Goal: Task Accomplishment & Management: Manage account settings

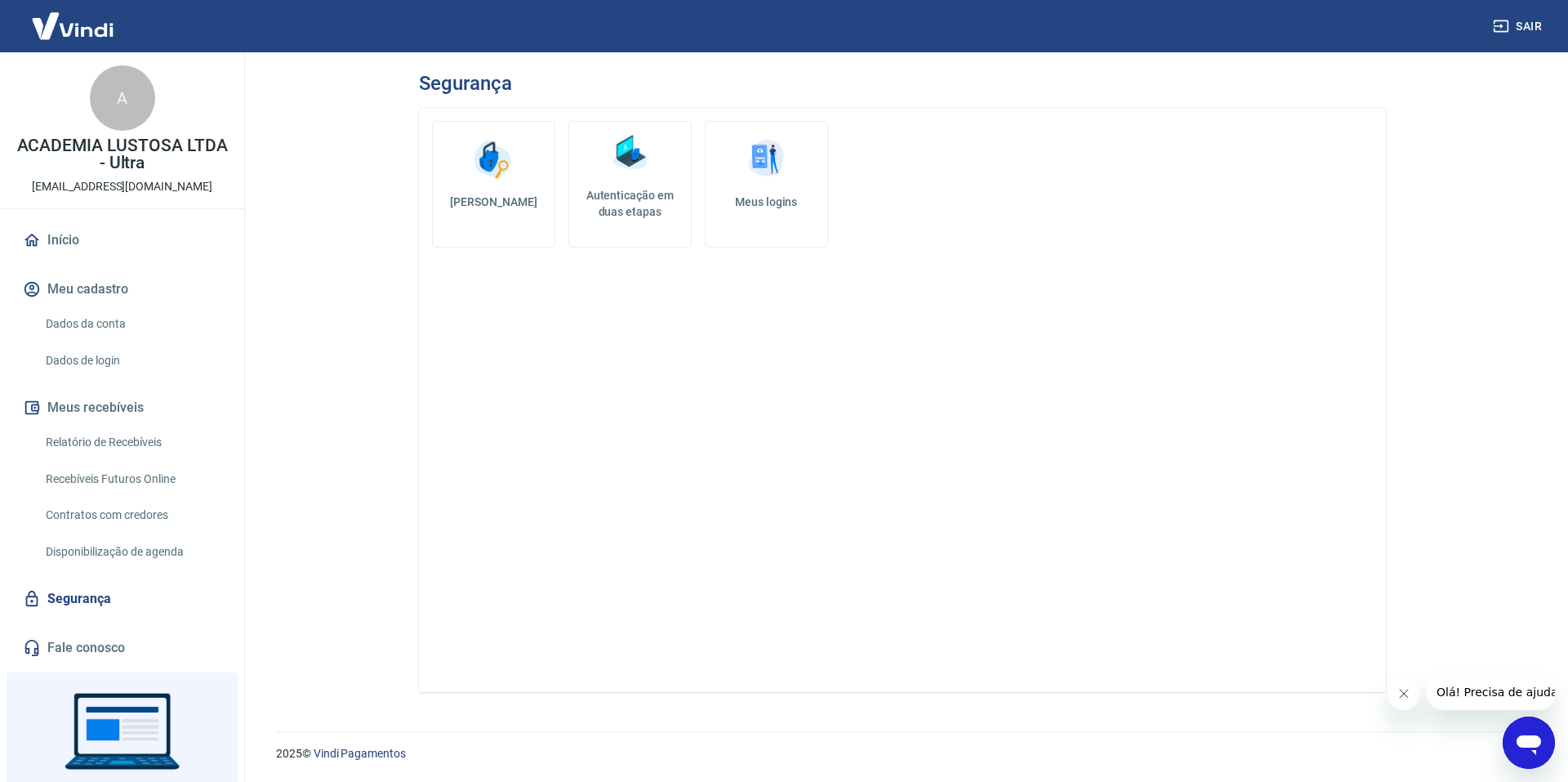
click at [618, 206] on h5 "Autenticação em duas etapas" at bounding box center [629, 203] width 109 height 33
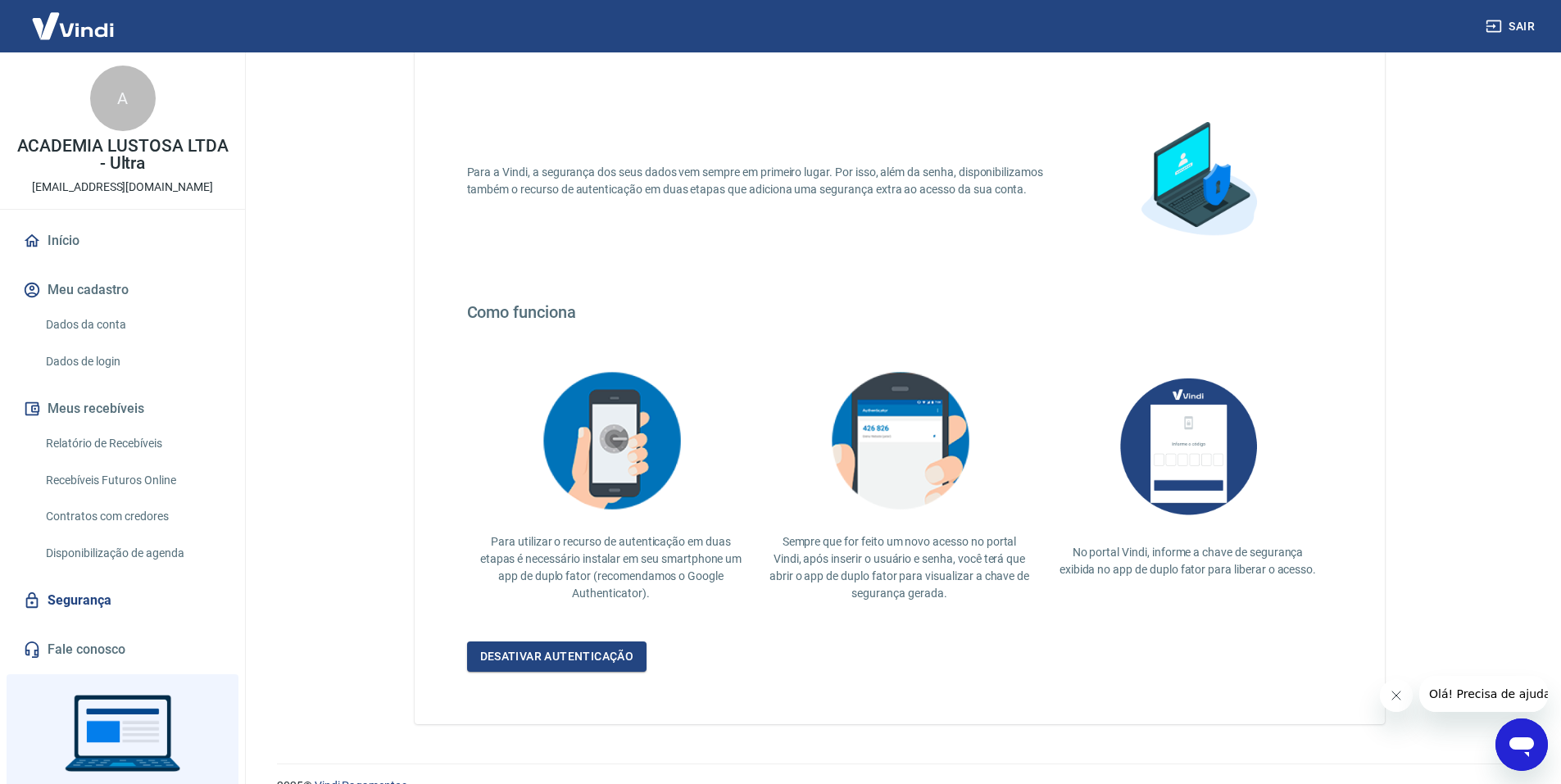
scroll to position [104, 0]
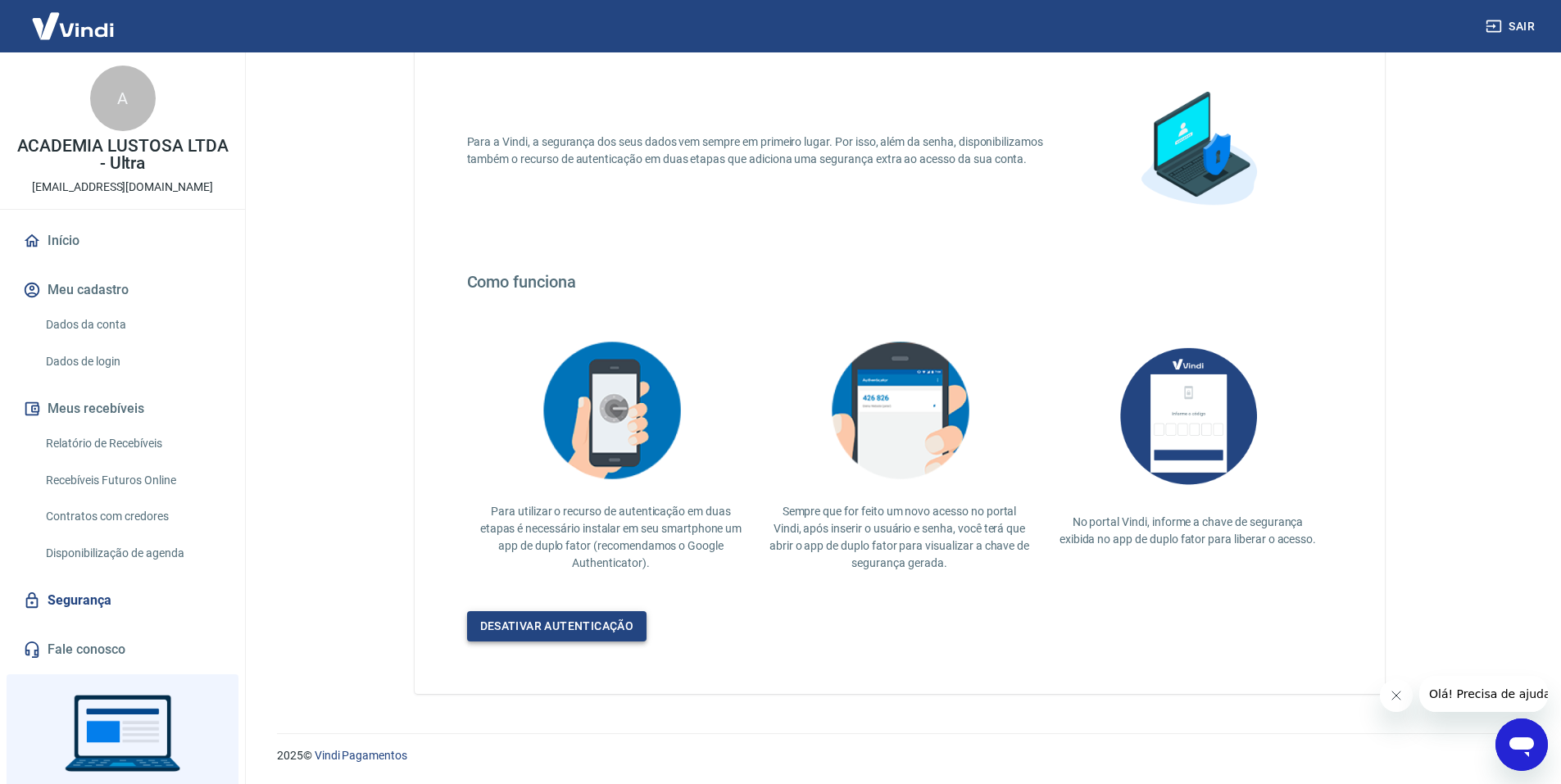
click at [598, 626] on link "Desativar autenticação" at bounding box center [557, 626] width 181 height 30
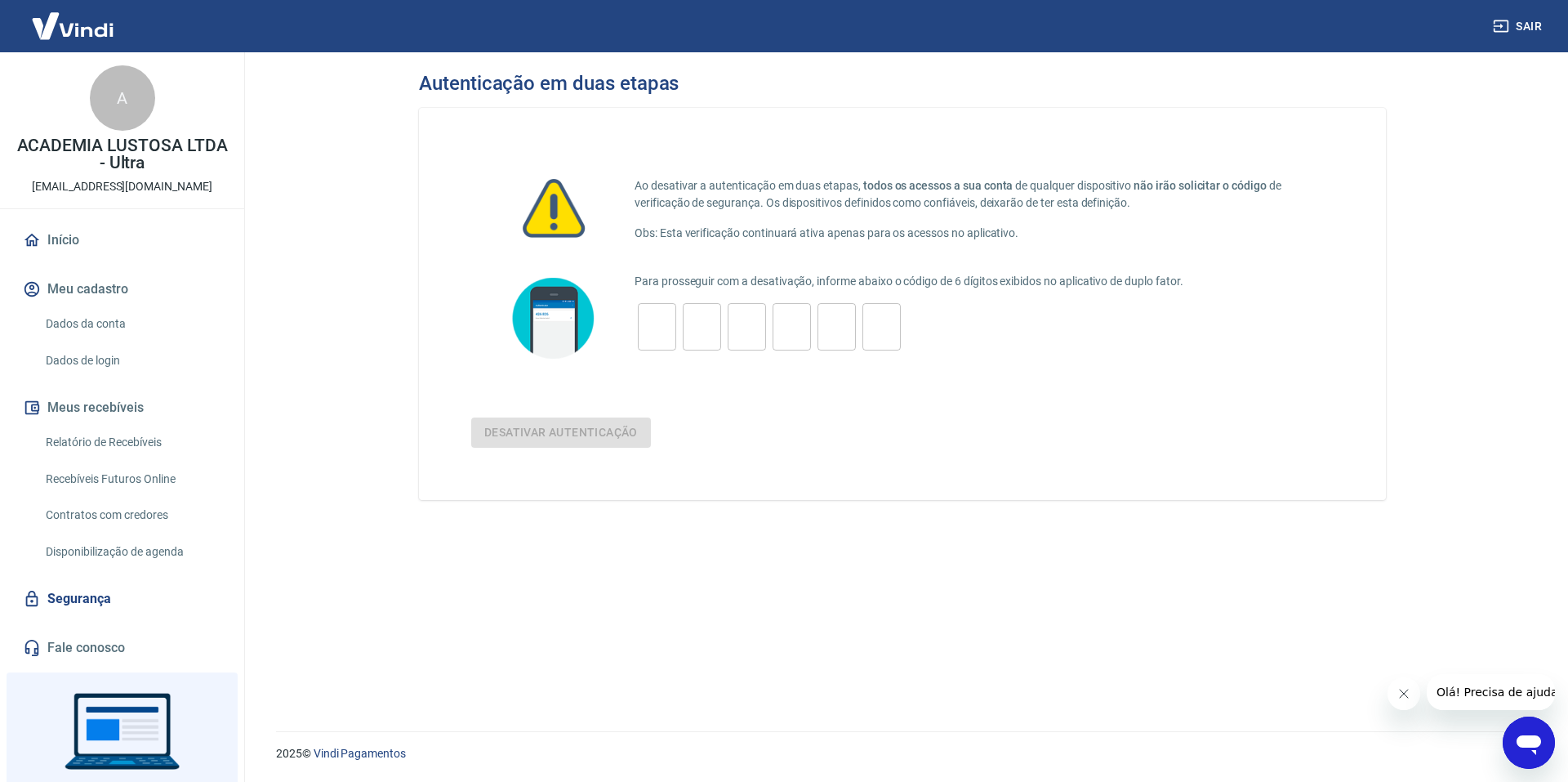
click at [657, 312] on input "tel" at bounding box center [656, 327] width 38 height 35
type input "8"
type input "3"
type input "4"
type input "6"
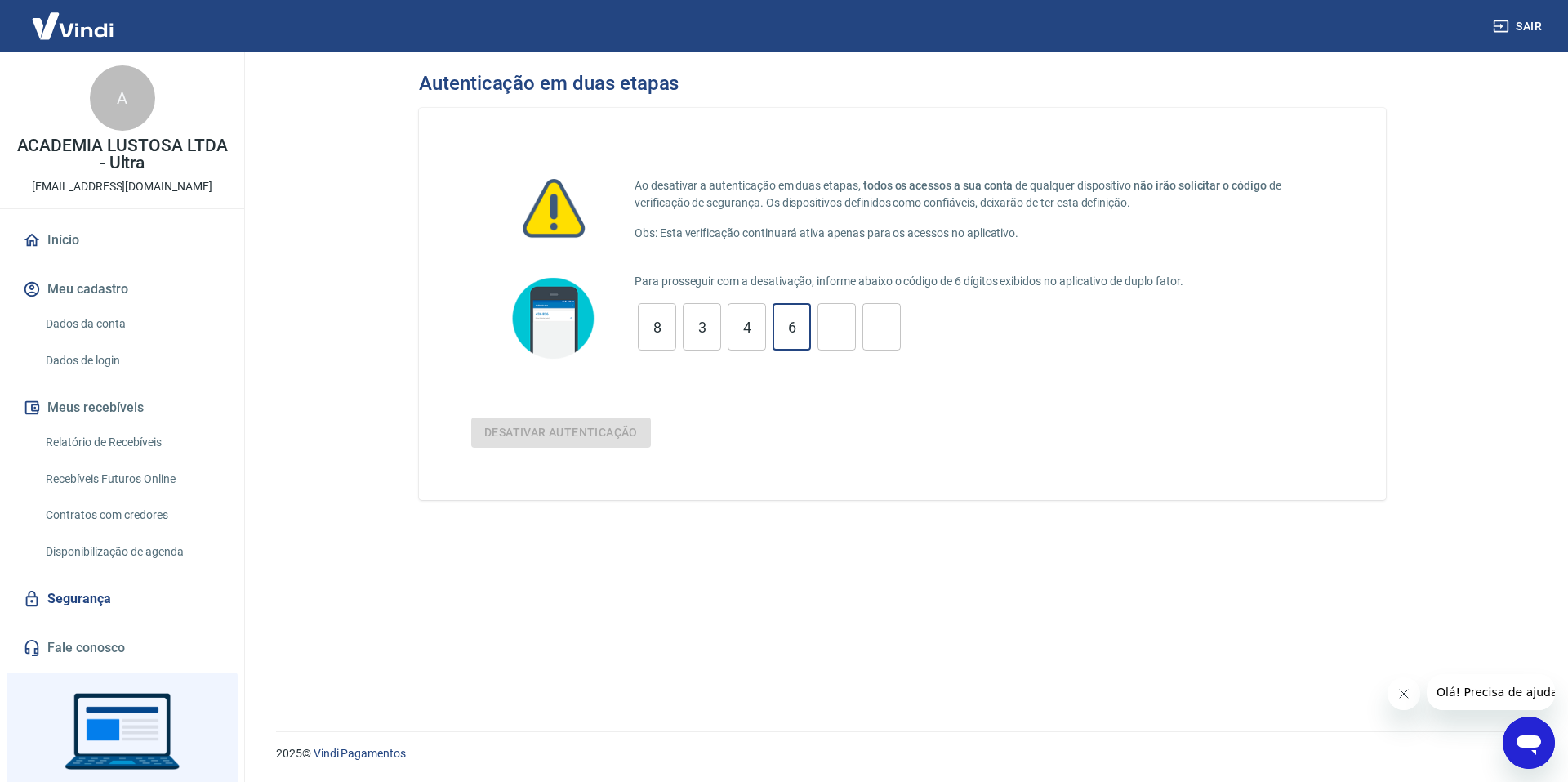
type input "5"
type input "9"
click at [605, 434] on button "Desativar autenticação" at bounding box center [561, 432] width 180 height 30
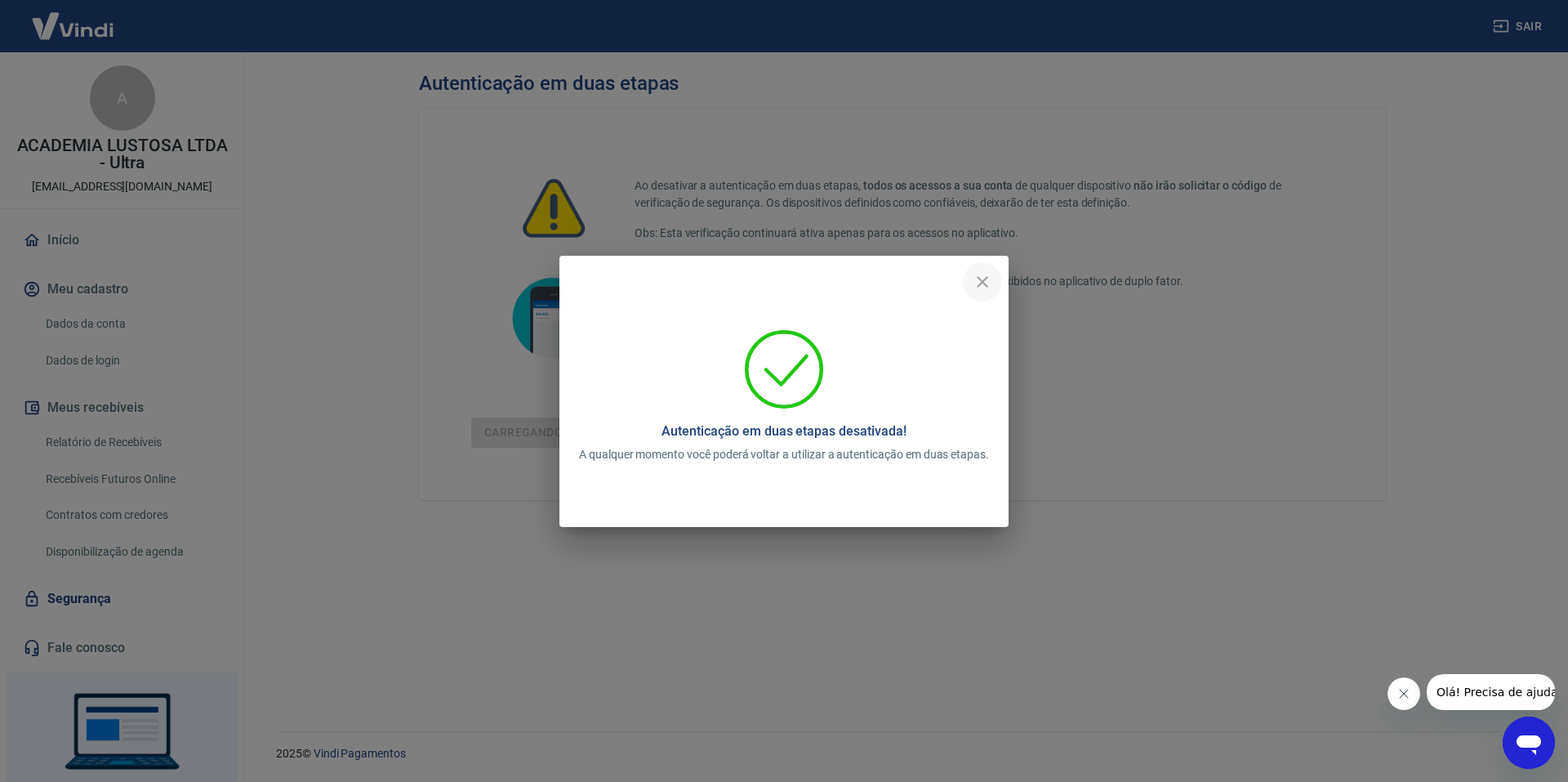
click at [984, 280] on icon "close" at bounding box center [982, 282] width 11 height 11
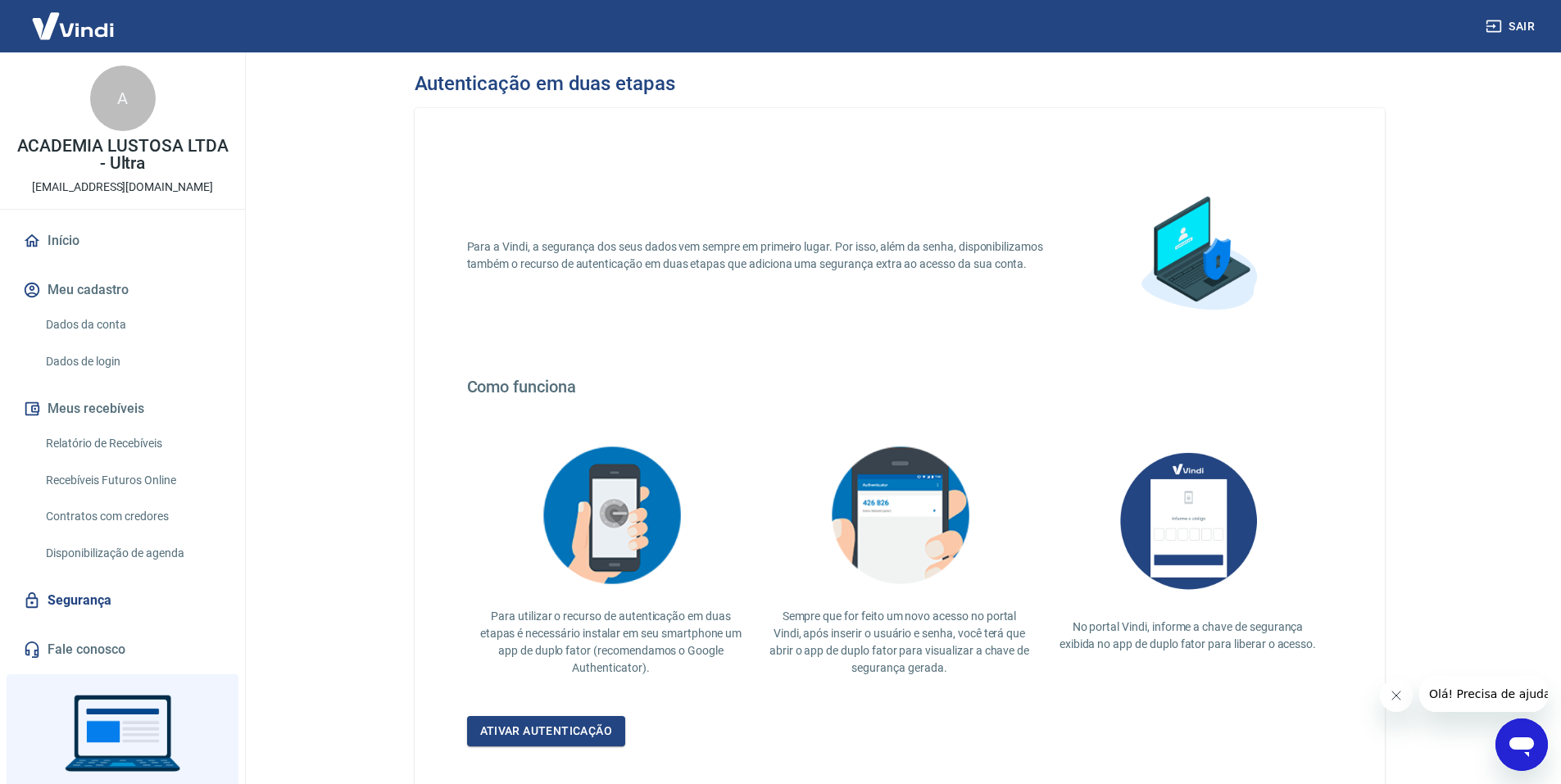
click at [1521, 17] on button "Sair" at bounding box center [1511, 27] width 59 height 30
